Goal: Task Accomplishment & Management: Use online tool/utility

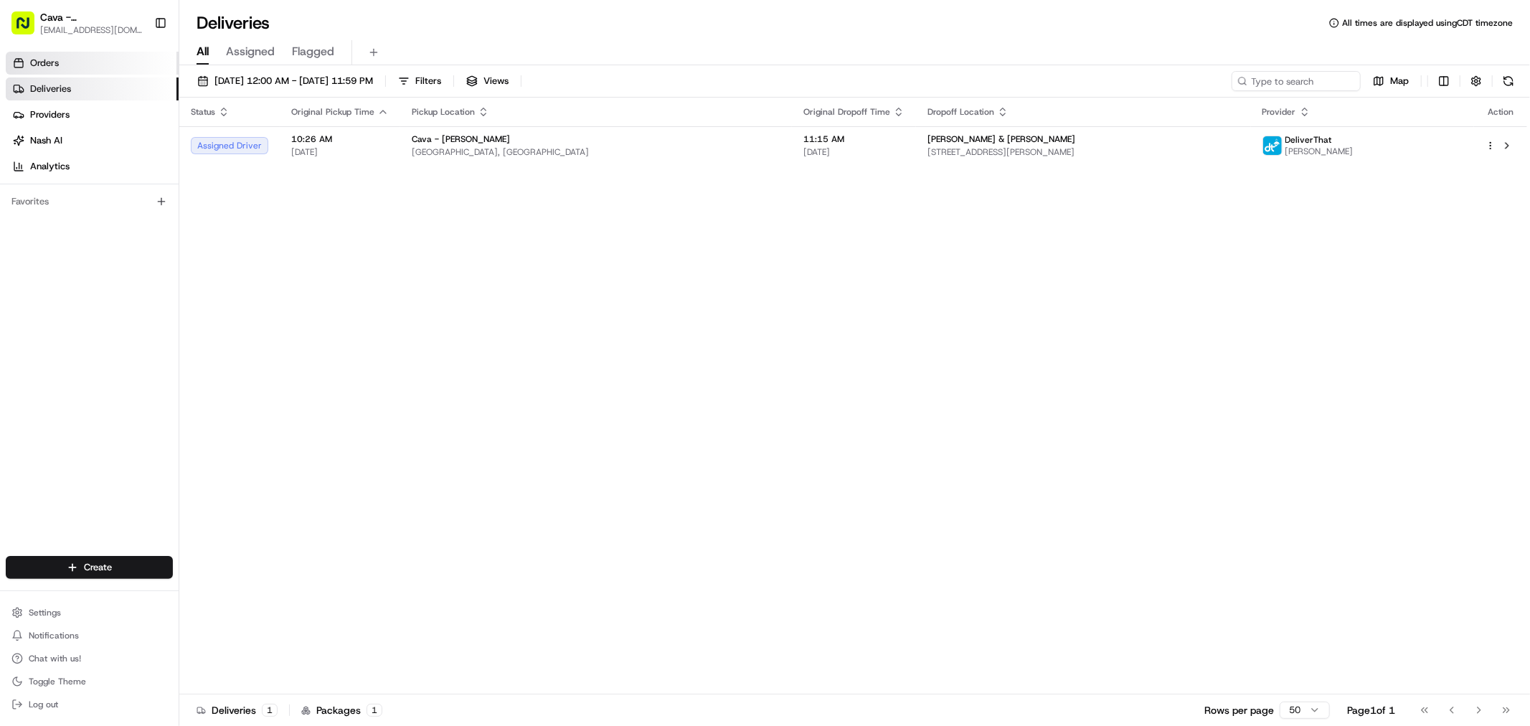
click at [111, 57] on link "Orders" at bounding box center [92, 63] width 173 height 23
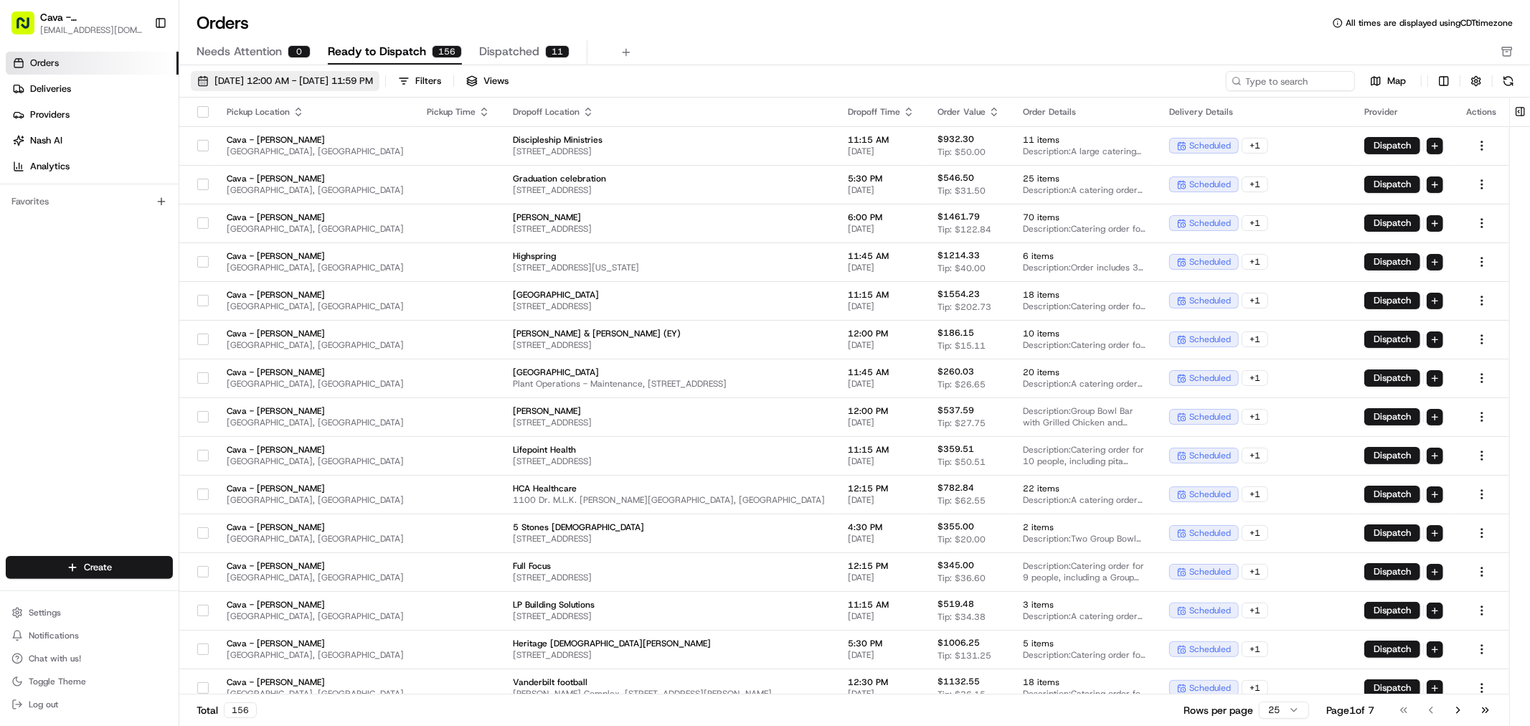
click at [197, 77] on button "[DATE] 12:00 AM - [DATE] 11:59 PM" at bounding box center [285, 81] width 189 height 20
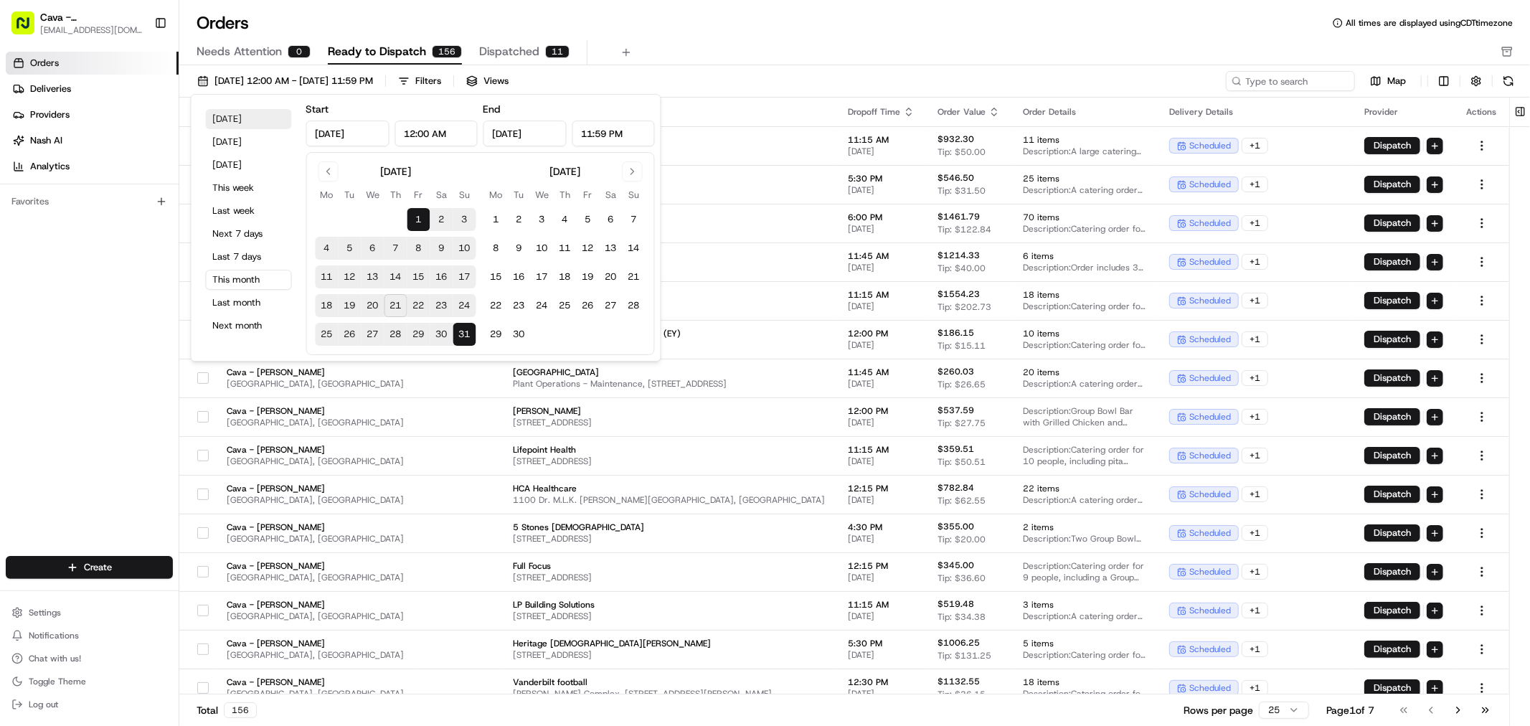
click at [242, 126] on button "[DATE]" at bounding box center [249, 119] width 86 height 20
type input "[DATE]"
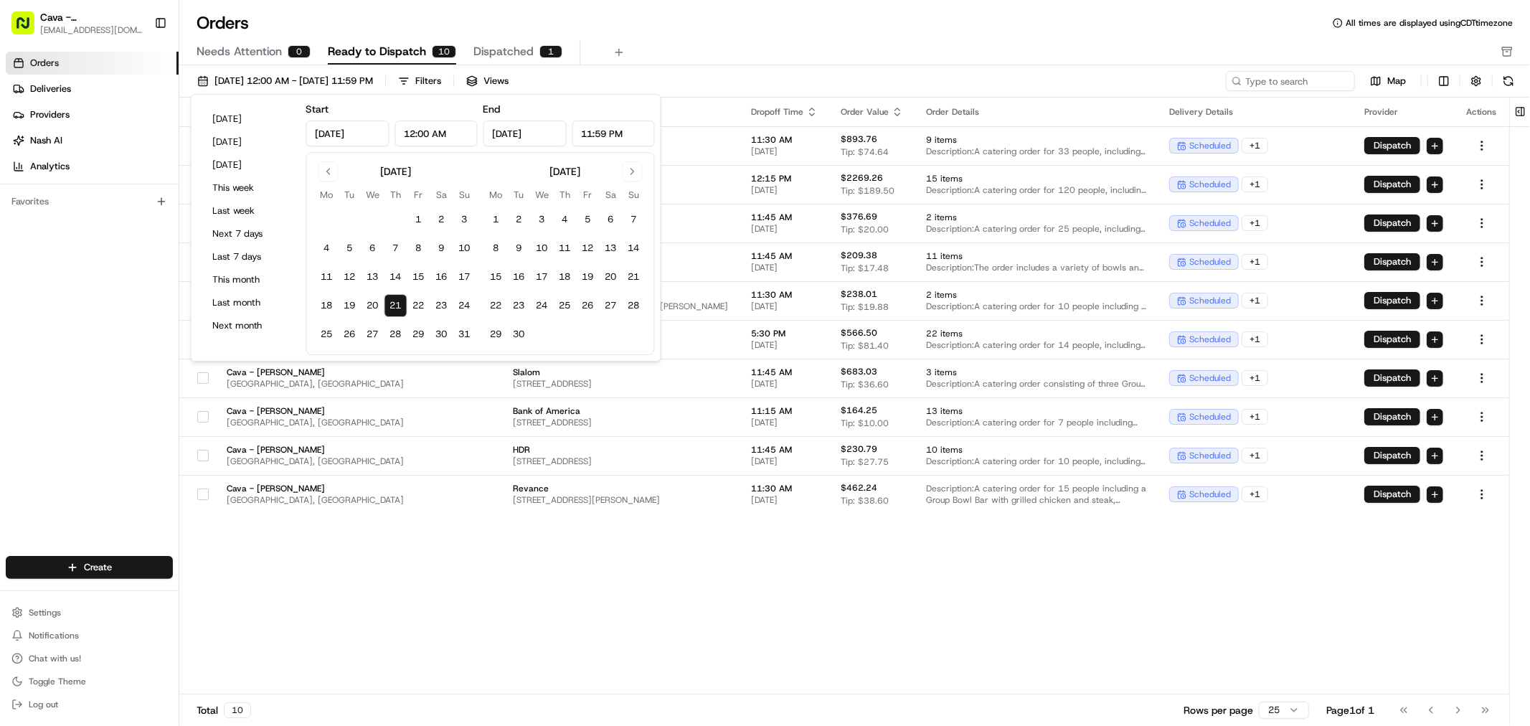
click at [837, 29] on div "Orders All times are displayed using CDT timezone" at bounding box center [854, 22] width 1351 height 23
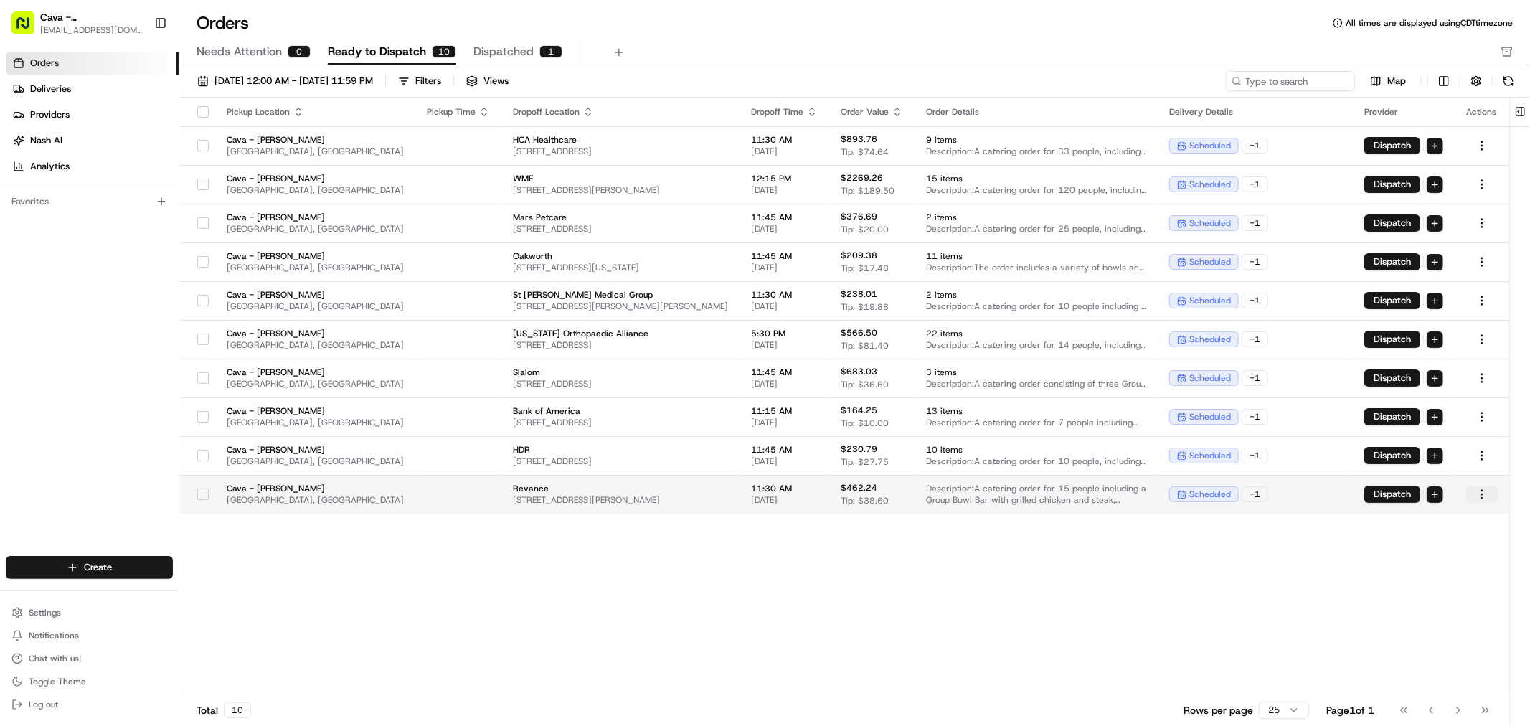
click at [1476, 495] on html "Cava - Belle [PERSON_NAME] [EMAIL_ADDRESS][DOMAIN_NAME] Toggle Sidebar Orders D…" at bounding box center [765, 363] width 1530 height 726
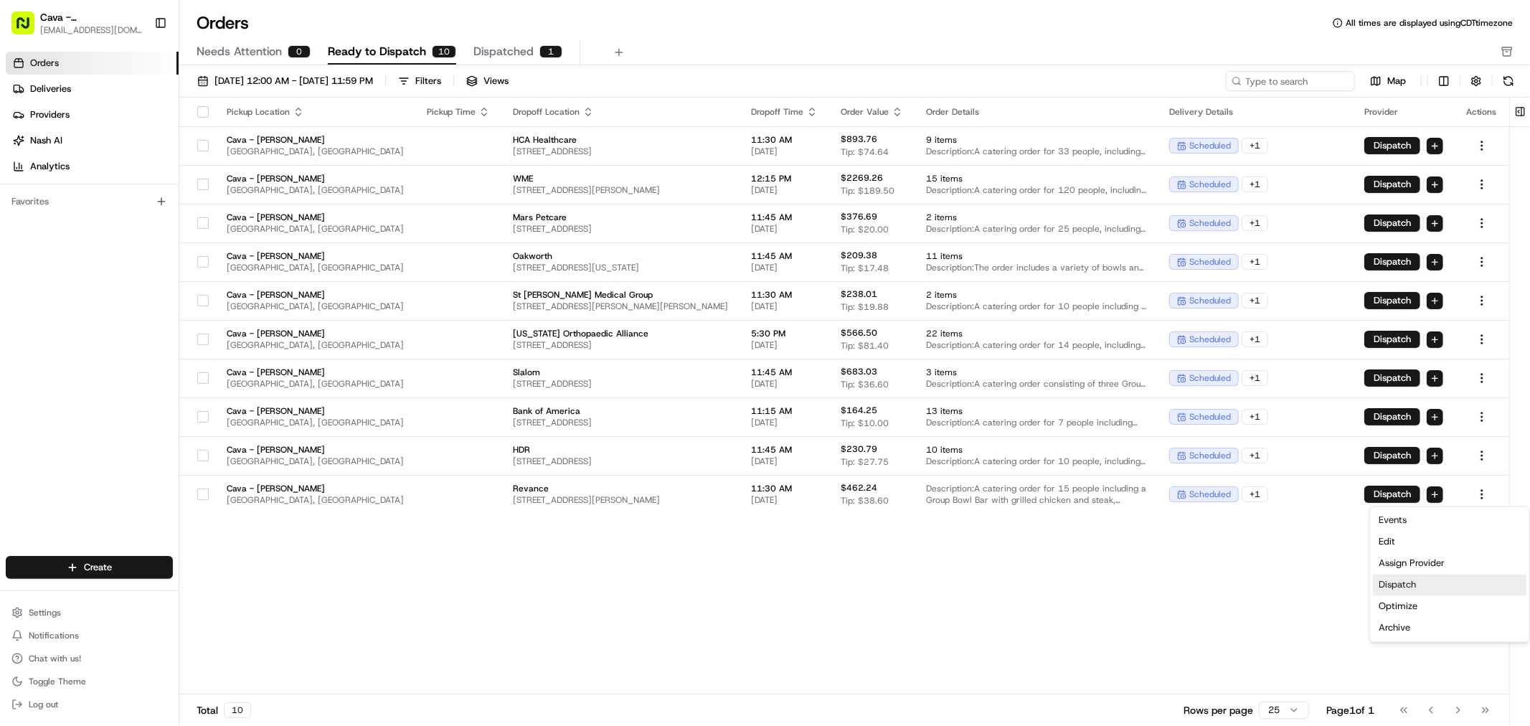
click at [1415, 590] on div "Dispatch" at bounding box center [1450, 586] width 154 height 22
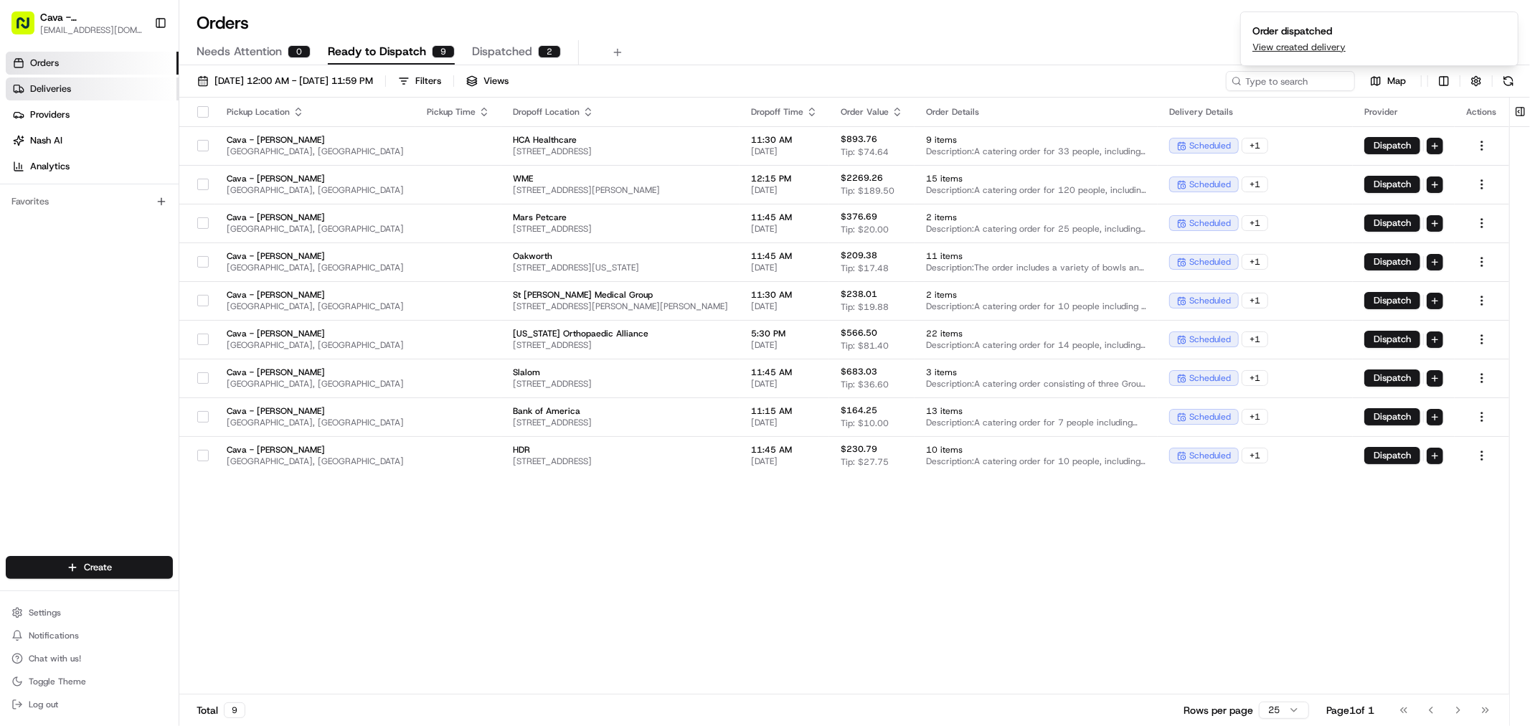
click at [128, 84] on link "Deliveries" at bounding box center [92, 88] width 173 height 23
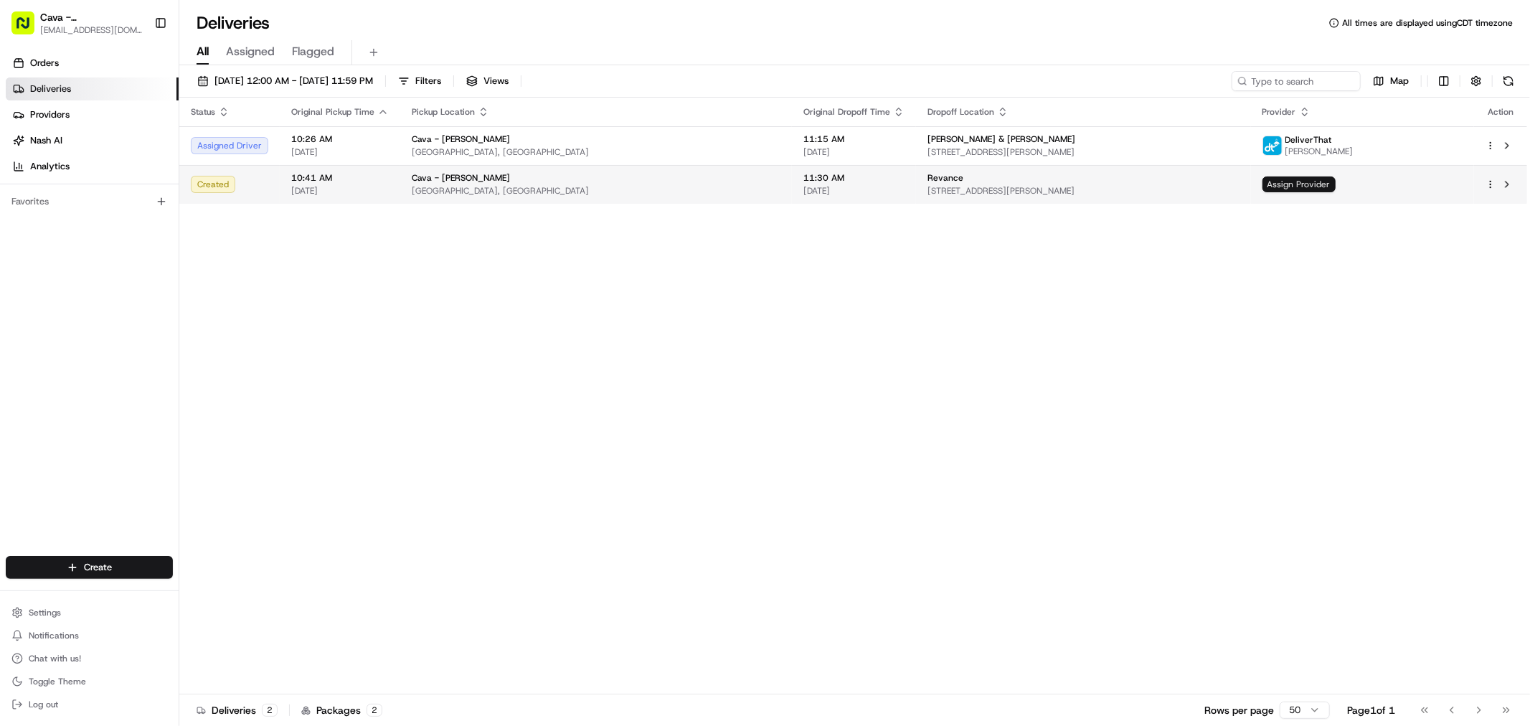
click at [1333, 189] on span "Assign Provider" at bounding box center [1299, 185] width 73 height 16
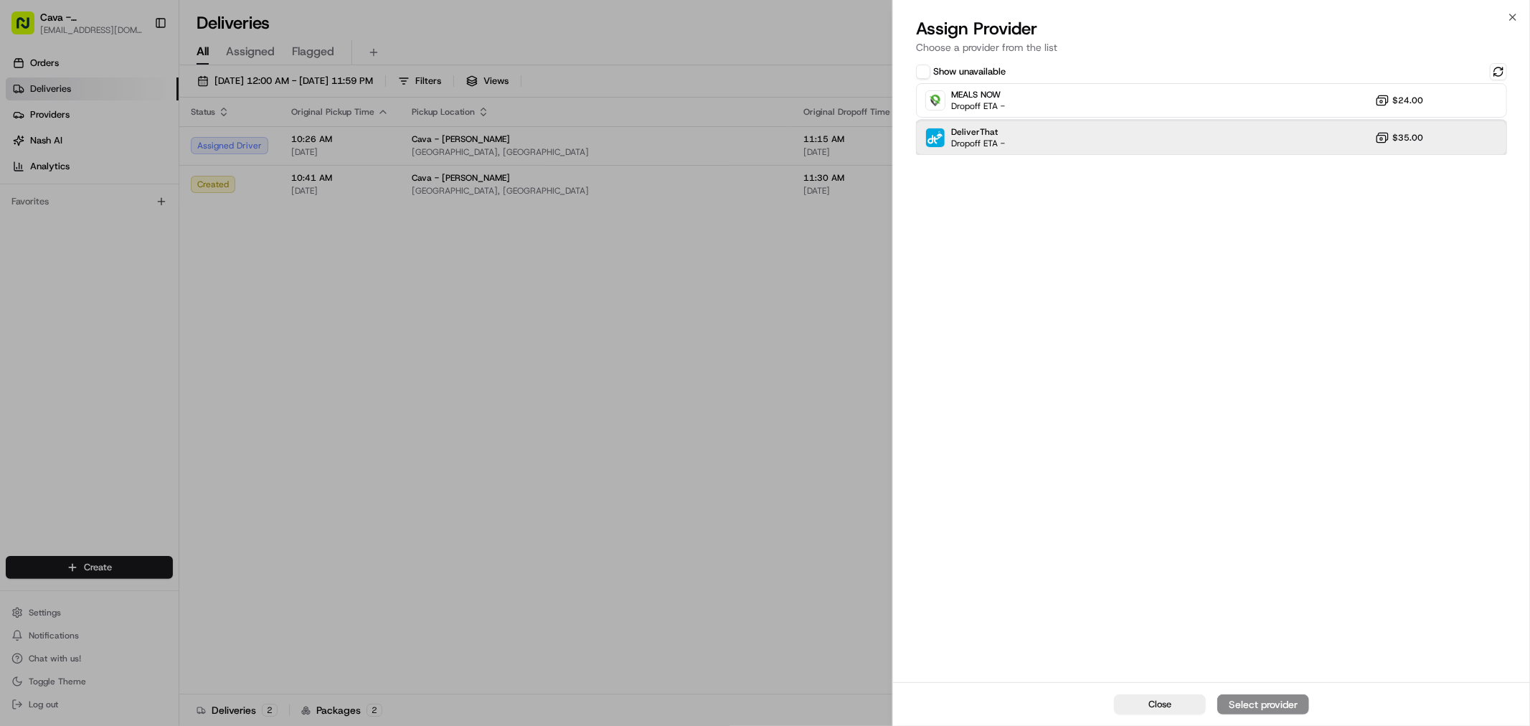
click at [1052, 144] on div "DeliverThat Dropoff ETA - $35.00" at bounding box center [1211, 138] width 591 height 34
click at [1260, 698] on div "Assign Provider" at bounding box center [1263, 704] width 70 height 14
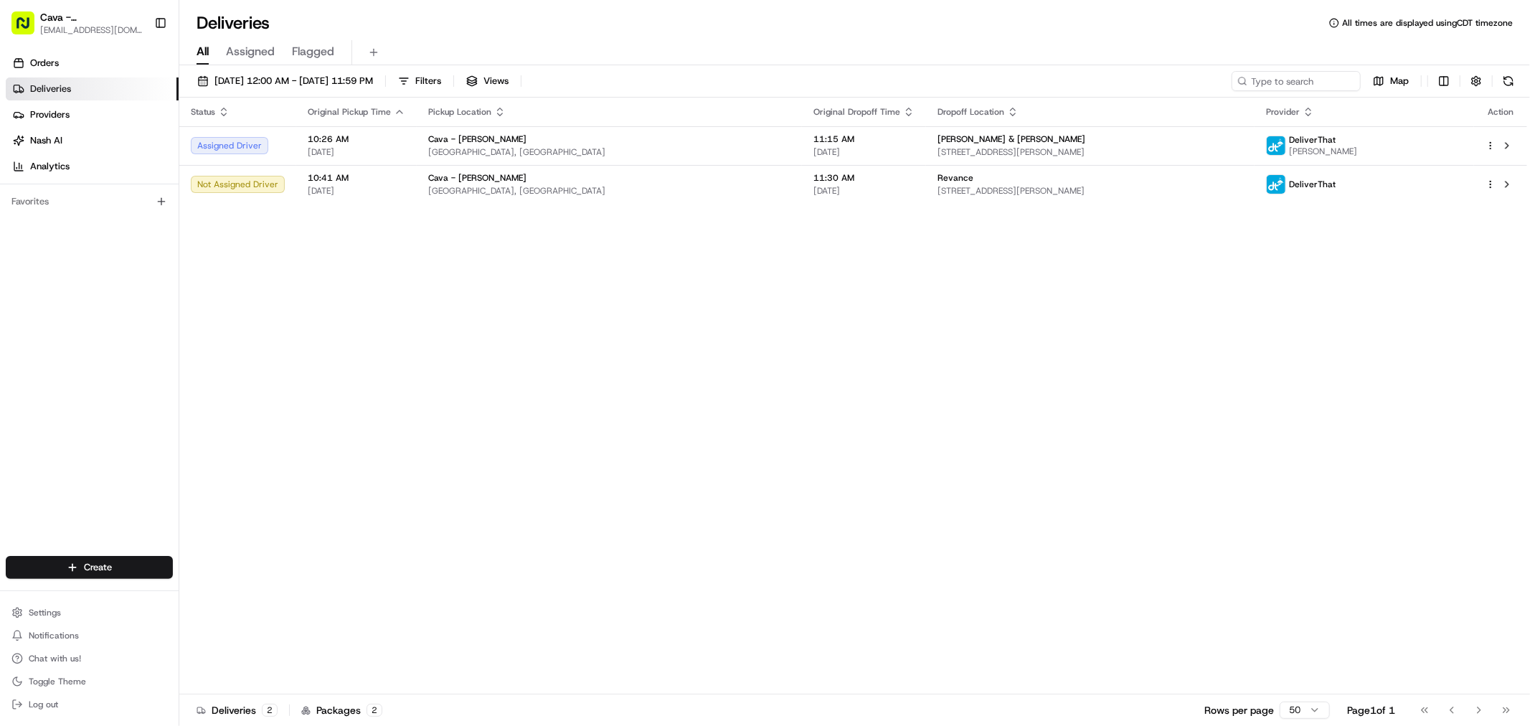
drag, startPoint x: 502, startPoint y: 411, endPoint x: 514, endPoint y: 413, distance: 11.7
